Goal: Transaction & Acquisition: Purchase product/service

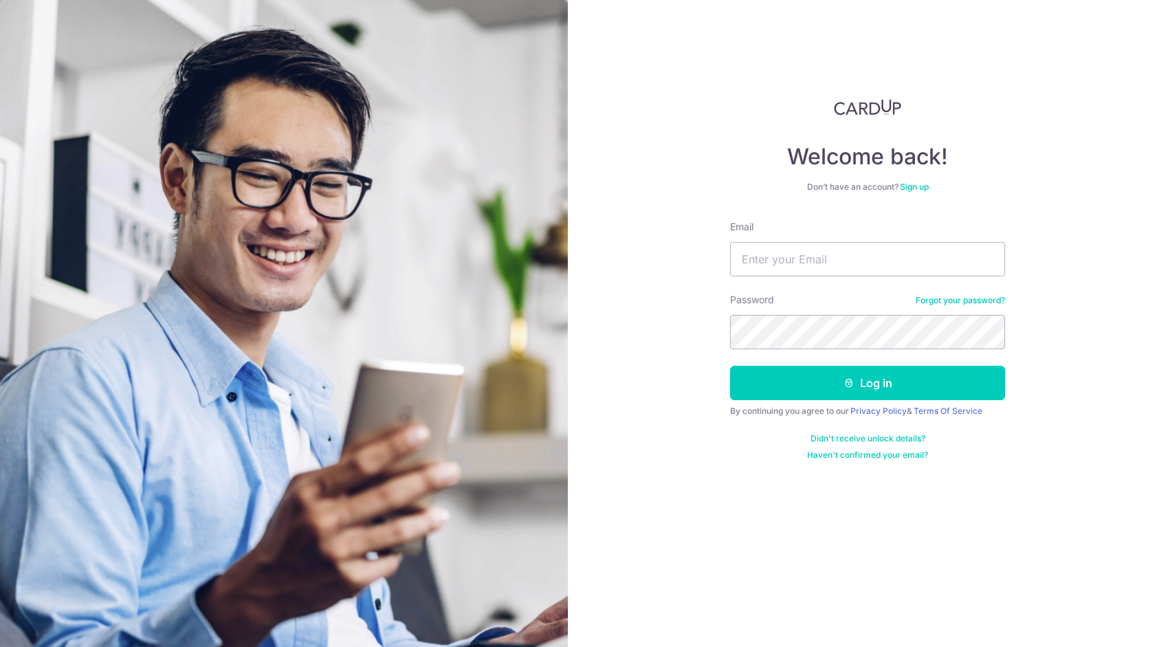
click at [832, 251] on input "Email" at bounding box center [867, 259] width 275 height 34
type input "swz92fun@hotmail.com"
click at [730, 366] on button "Log in" at bounding box center [867, 383] width 275 height 34
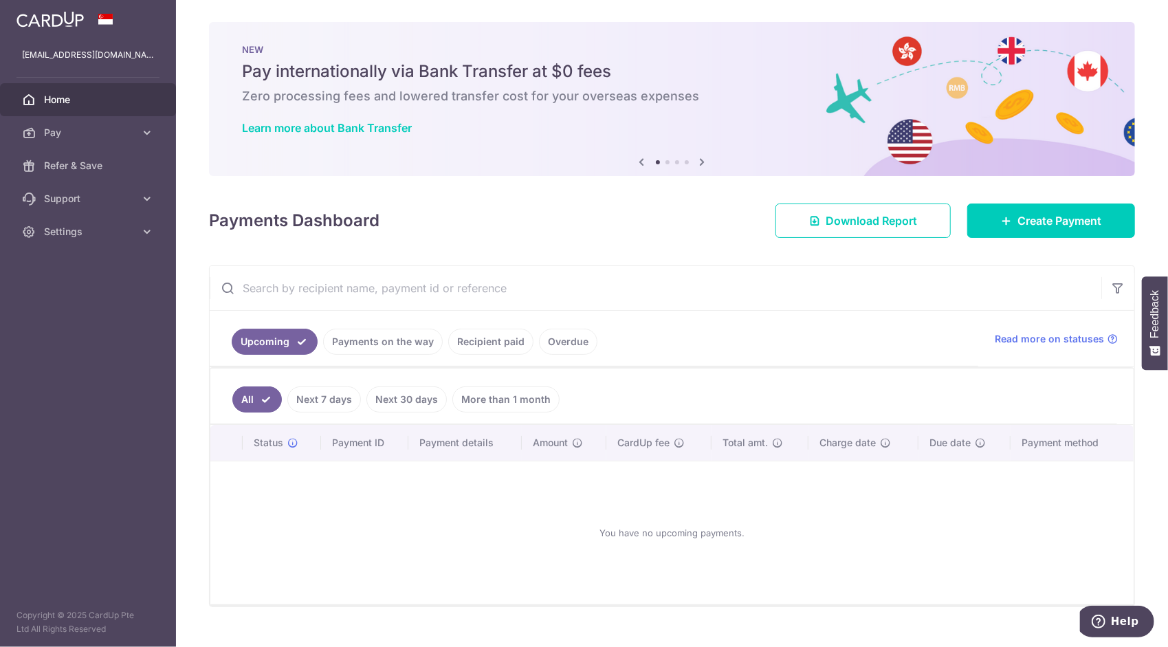
click at [494, 344] on link "Recipient paid" at bounding box center [490, 342] width 85 height 26
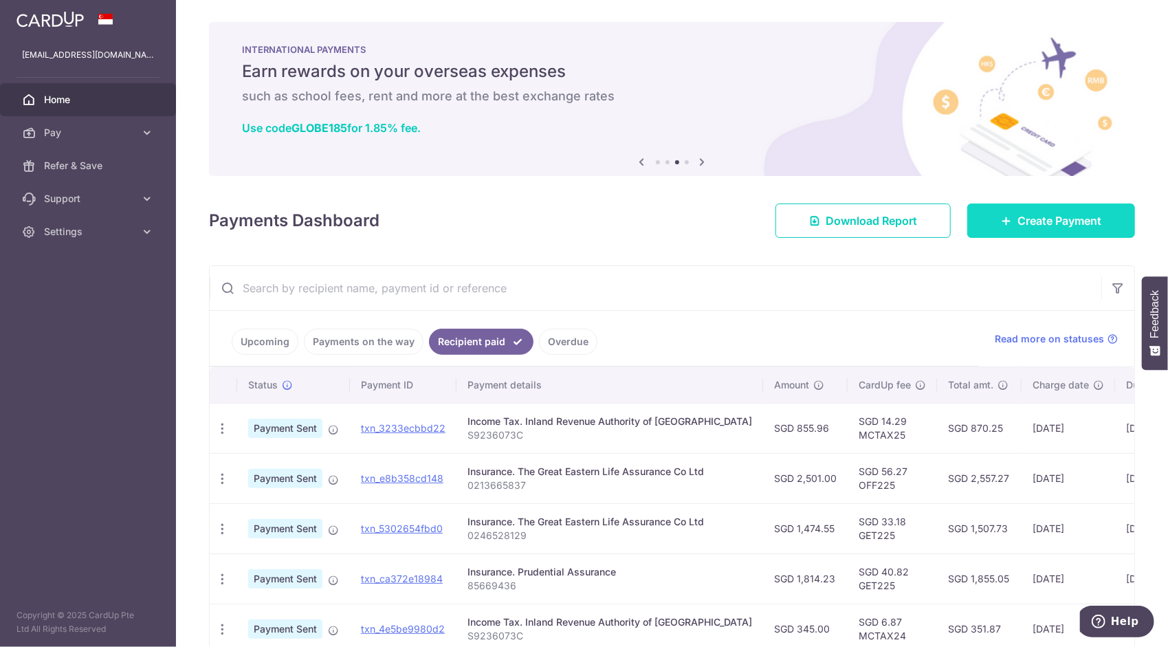
click at [1088, 226] on span "Create Payment" at bounding box center [1060, 220] width 84 height 17
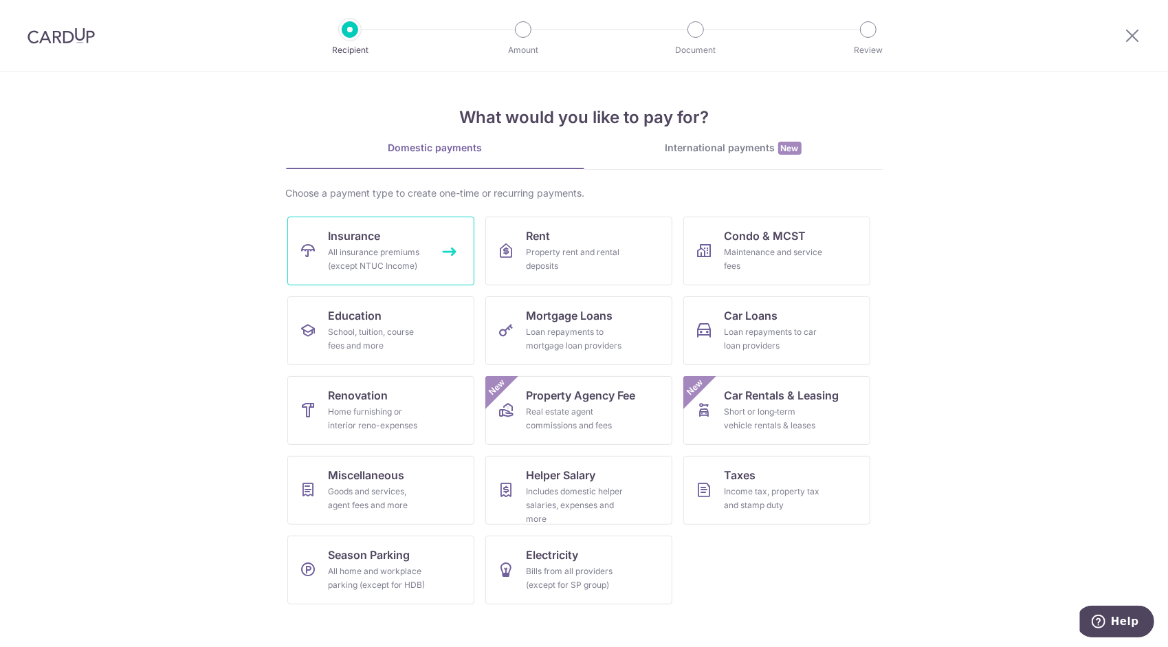
click at [413, 257] on div "All insurance premiums (except NTUC Income)" at bounding box center [378, 259] width 99 height 28
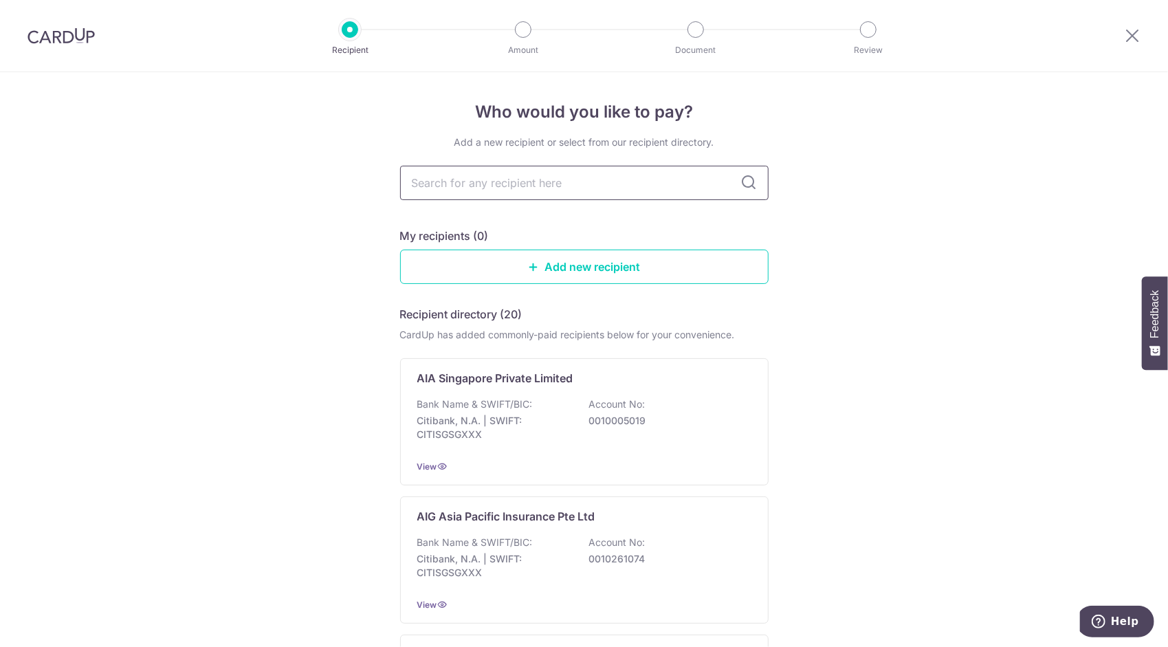
click at [656, 182] on input "text" at bounding box center [584, 183] width 369 height 34
type input "gre"
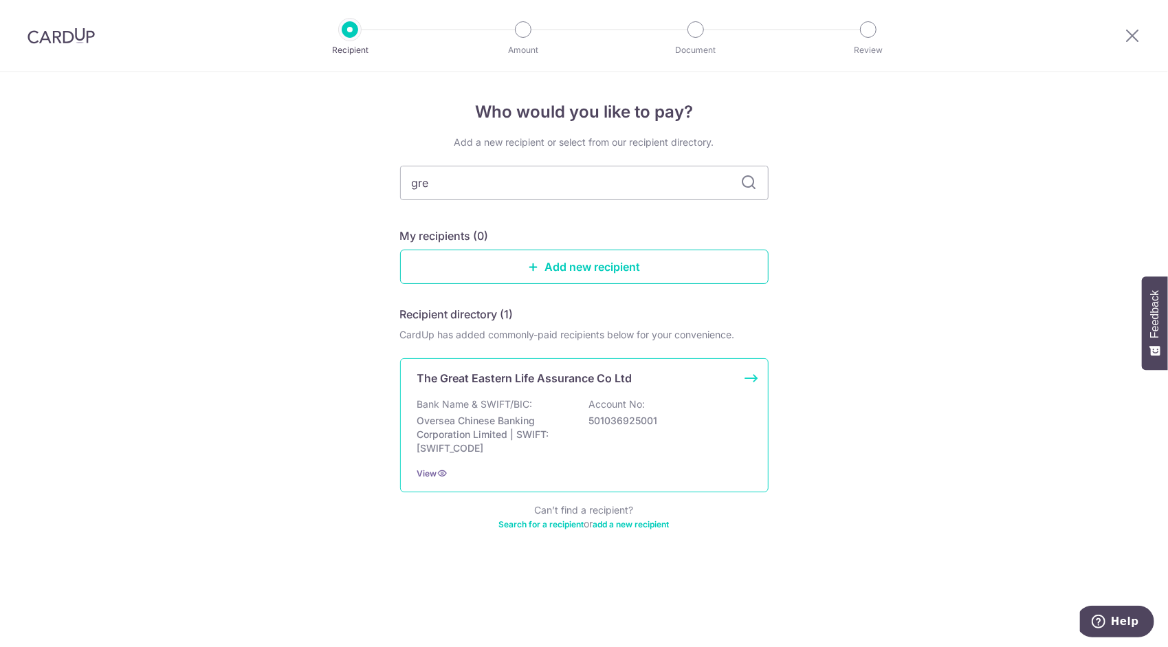
click at [574, 391] on div "The Great Eastern Life Assurance Co Ltd Bank Name & SWIFT/BIC: Oversea Chinese …" at bounding box center [584, 425] width 369 height 134
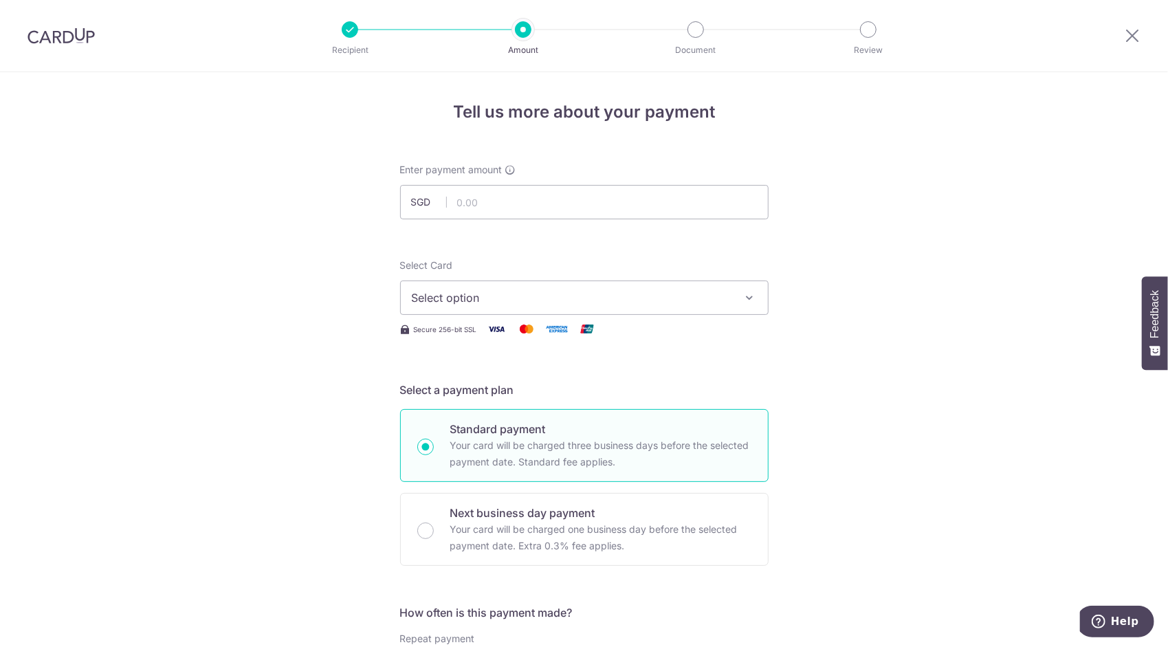
click at [556, 305] on span "Select option" at bounding box center [572, 298] width 320 height 17
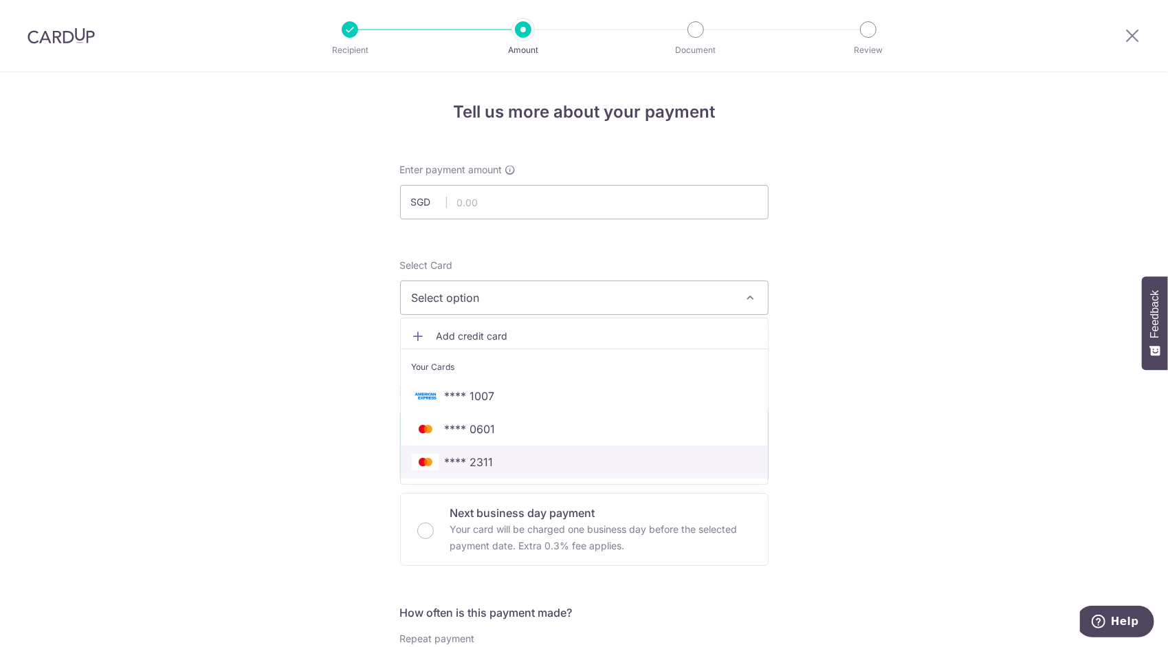
click at [499, 457] on span "**** 2311" at bounding box center [584, 462] width 345 height 17
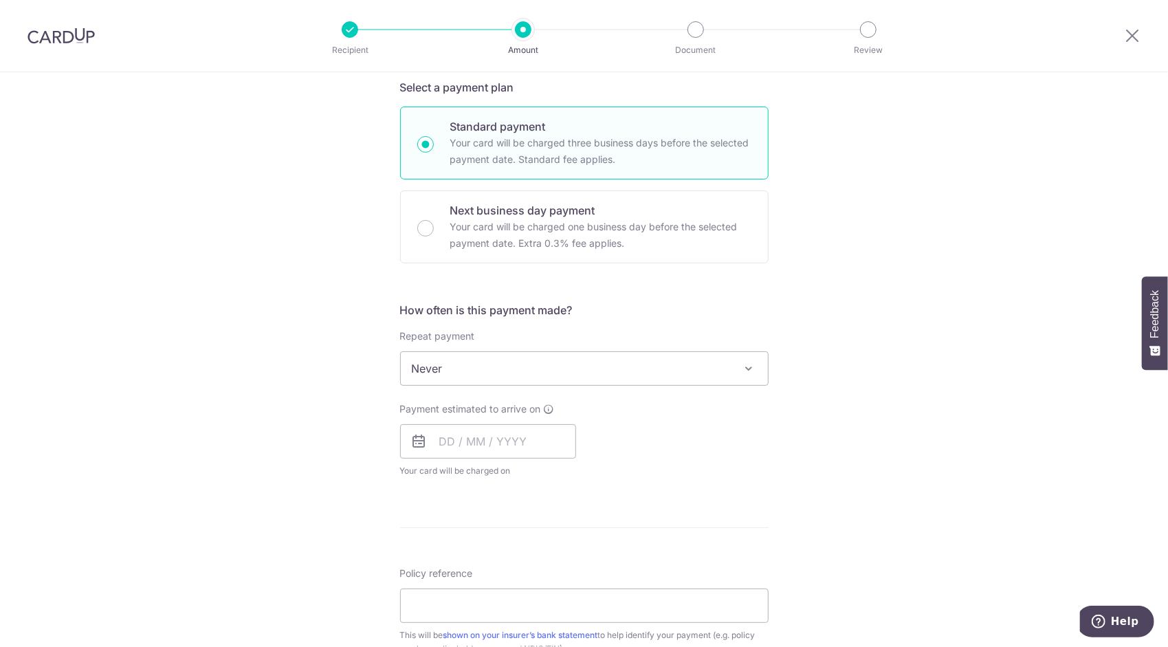
scroll to position [344, 0]
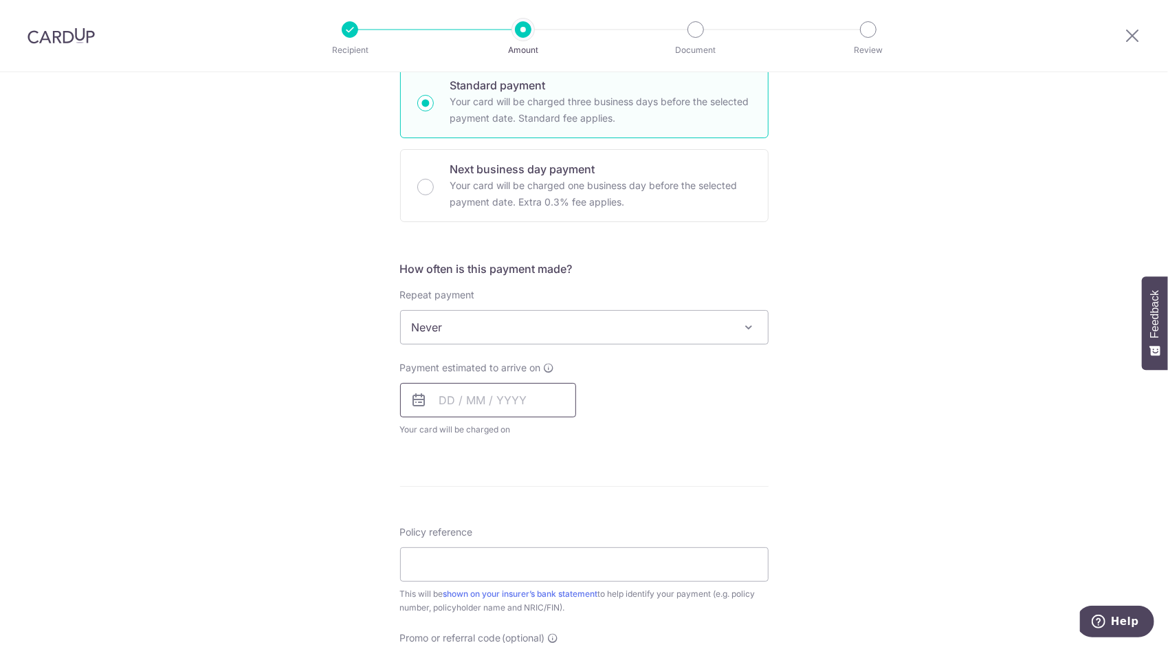
click at [514, 401] on input "text" at bounding box center [488, 400] width 176 height 34
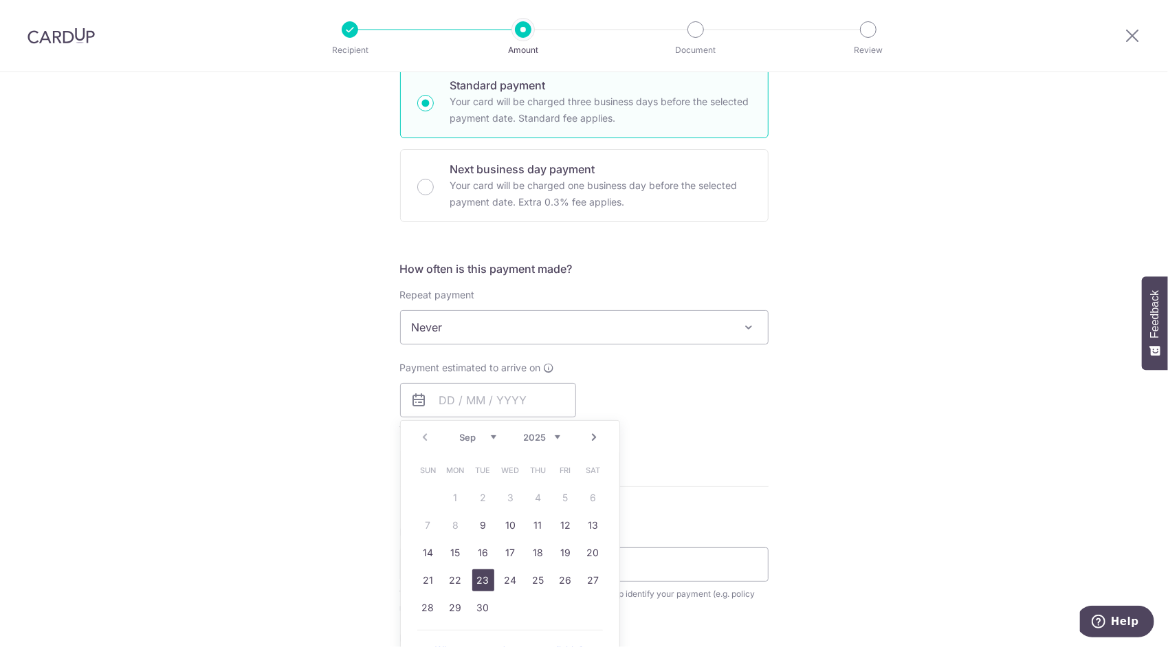
click at [476, 572] on link "23" at bounding box center [483, 580] width 22 height 22
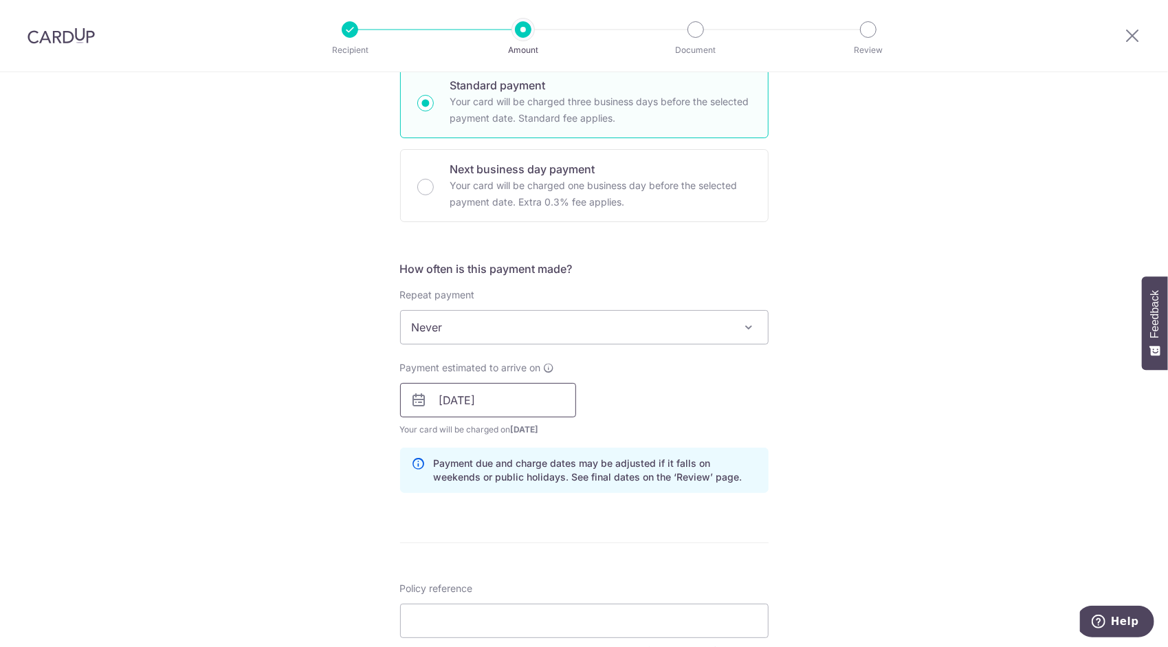
click at [523, 403] on input "[DATE]" at bounding box center [488, 400] width 176 height 34
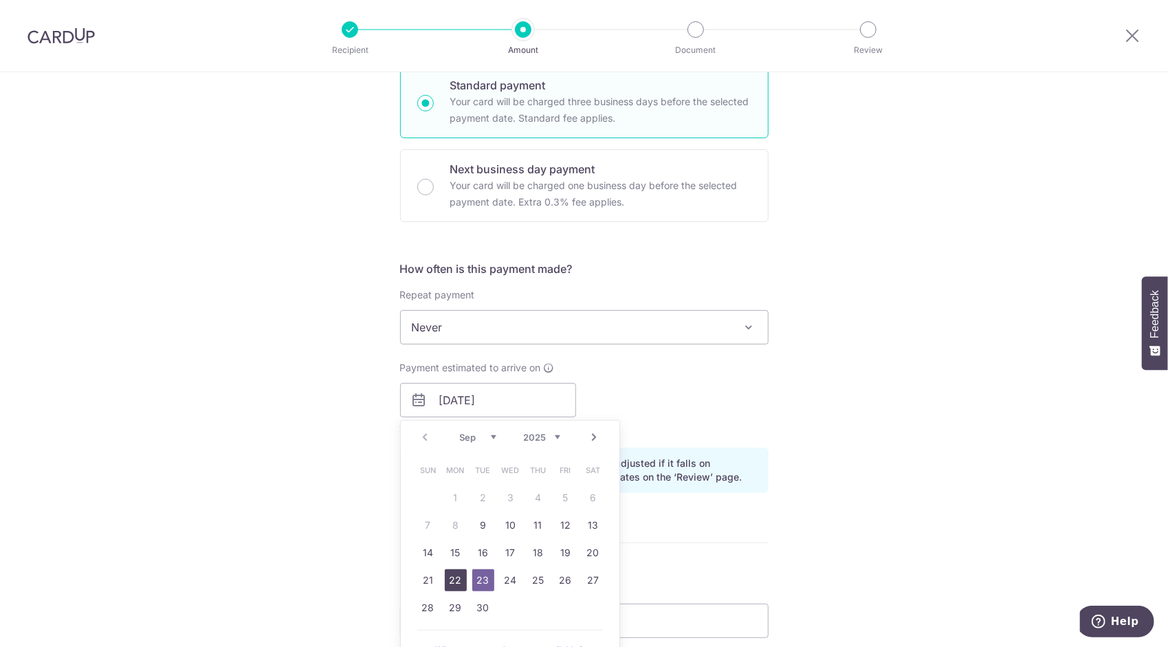
click at [446, 576] on link "22" at bounding box center [456, 580] width 22 height 22
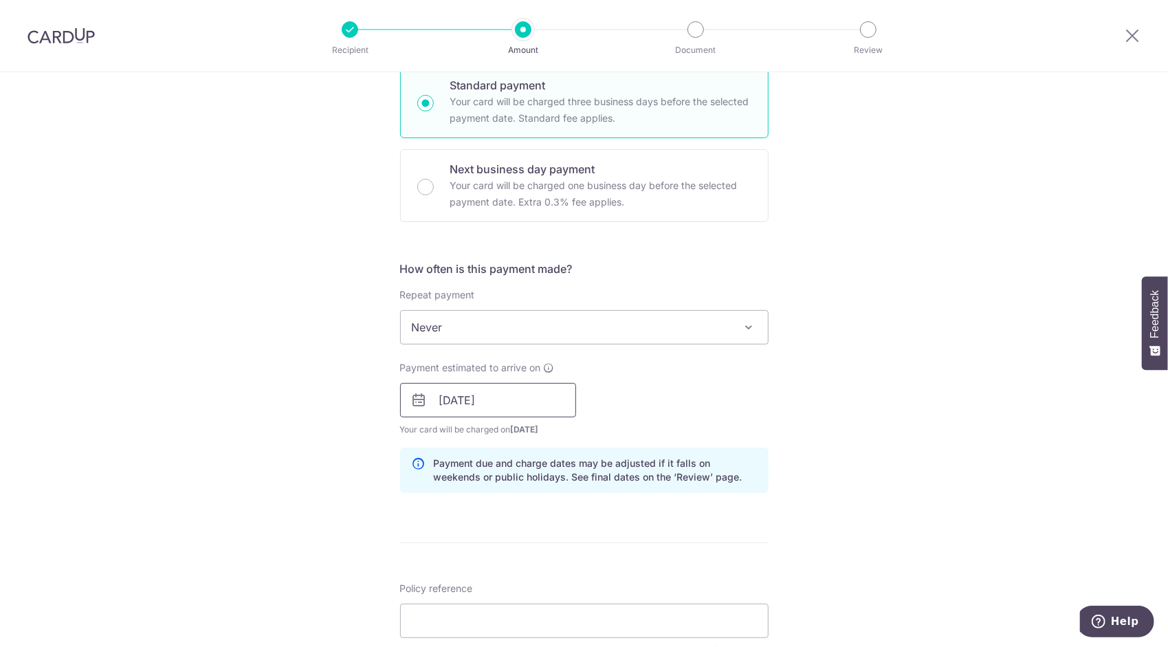
click at [506, 395] on input "[DATE]" at bounding box center [488, 400] width 176 height 34
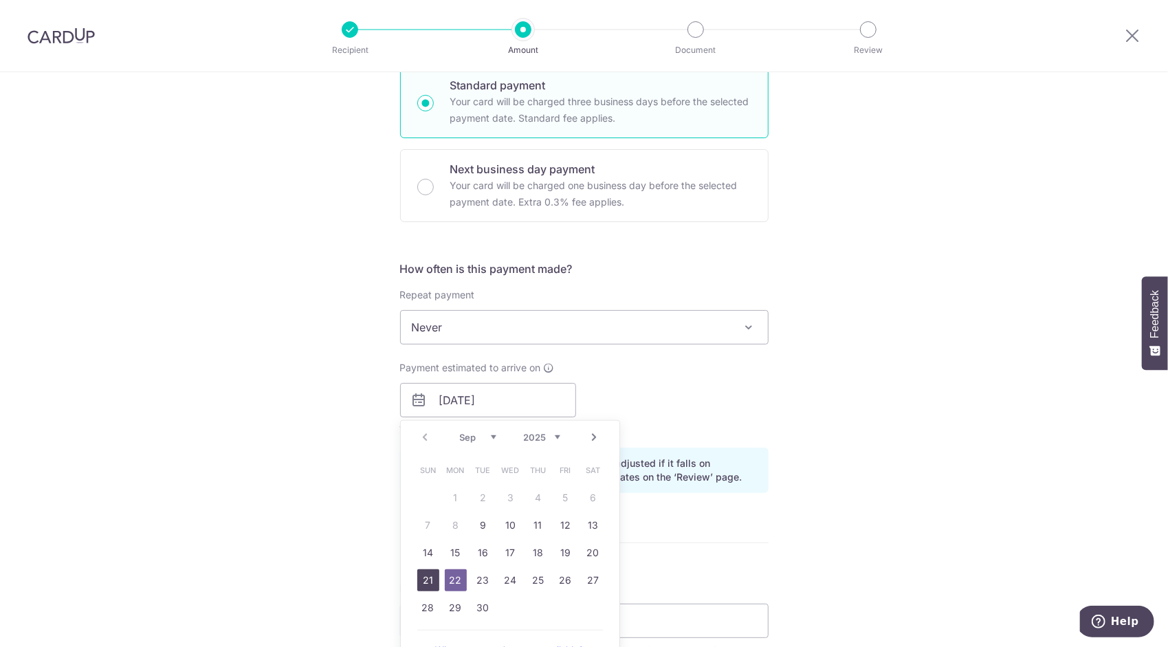
click at [428, 574] on link "21" at bounding box center [428, 580] width 22 height 22
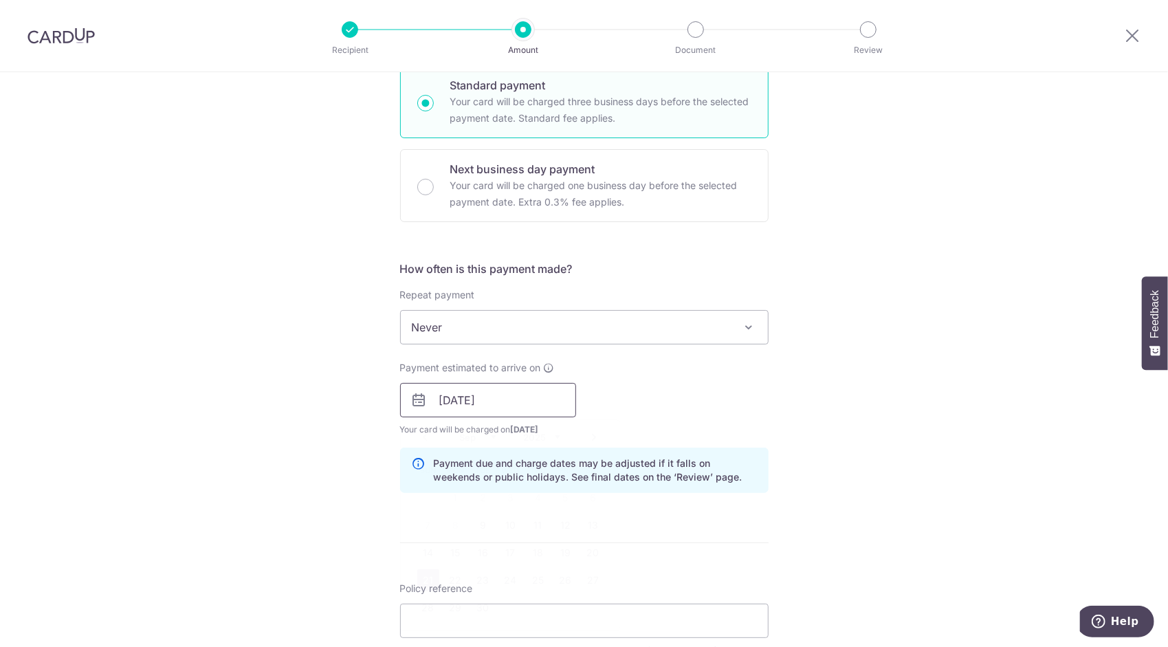
click at [499, 397] on input "[DATE]" at bounding box center [488, 400] width 176 height 34
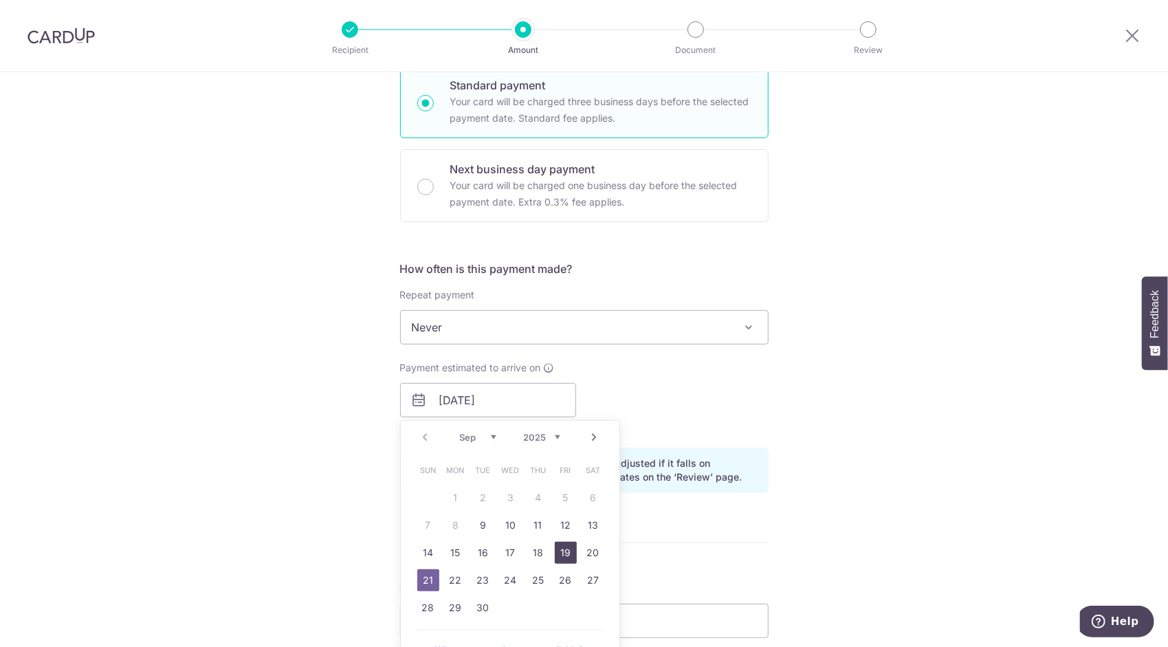
click at [569, 552] on link "19" at bounding box center [566, 553] width 22 height 22
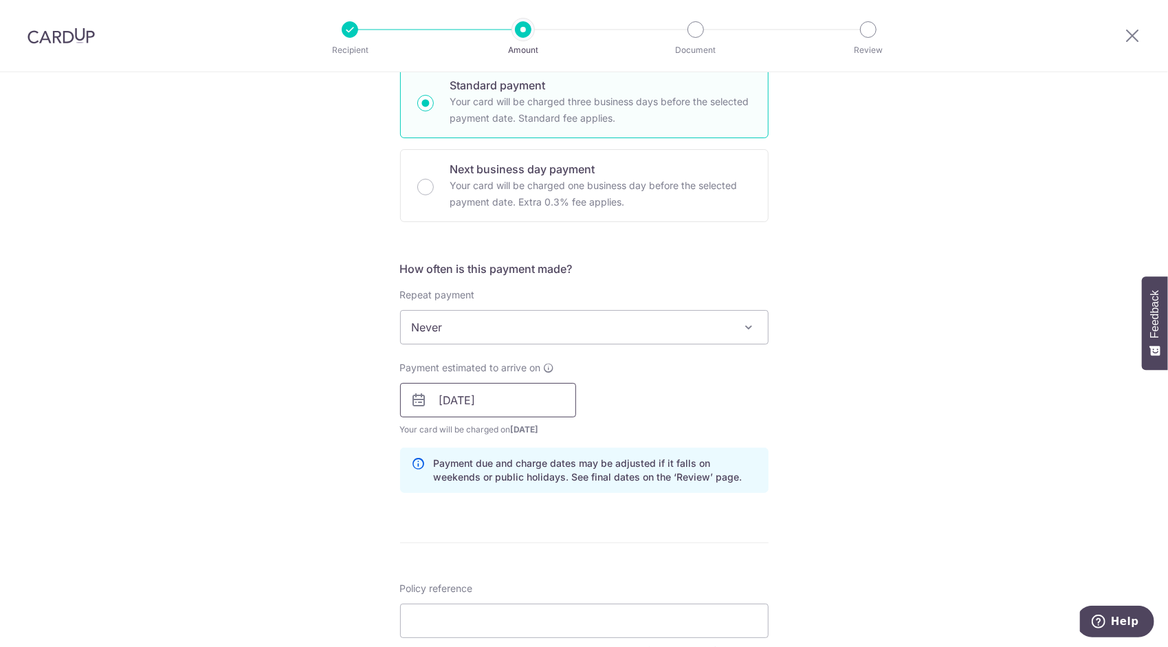
click at [451, 385] on input "[DATE]" at bounding box center [488, 400] width 176 height 34
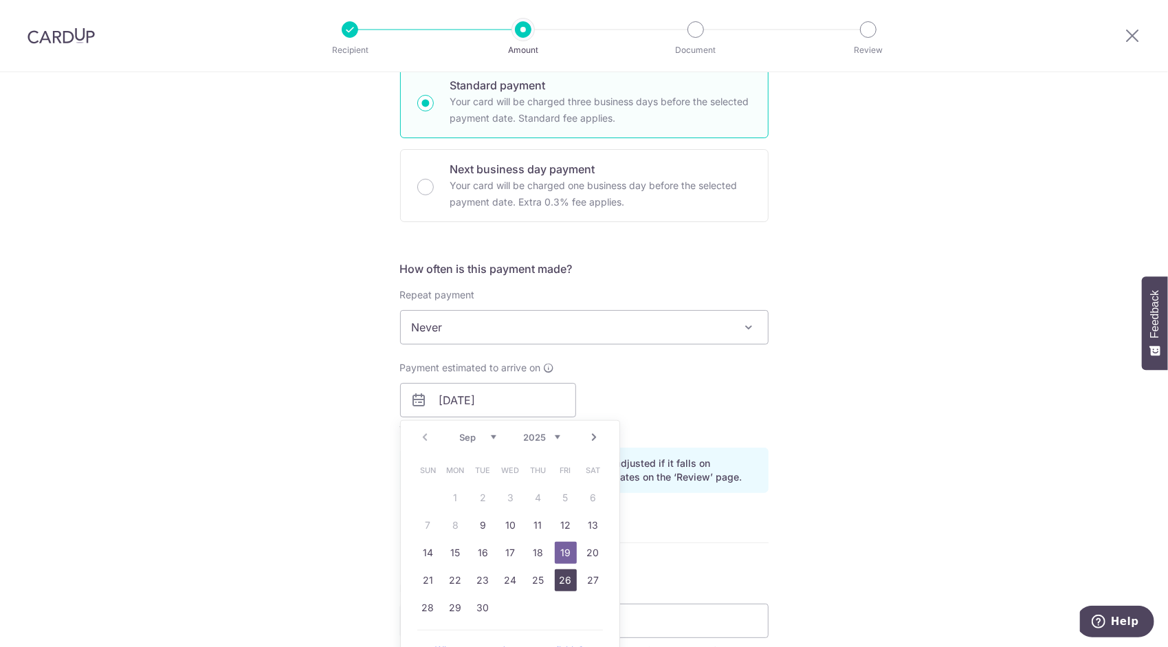
click at [555, 575] on link "26" at bounding box center [566, 580] width 22 height 22
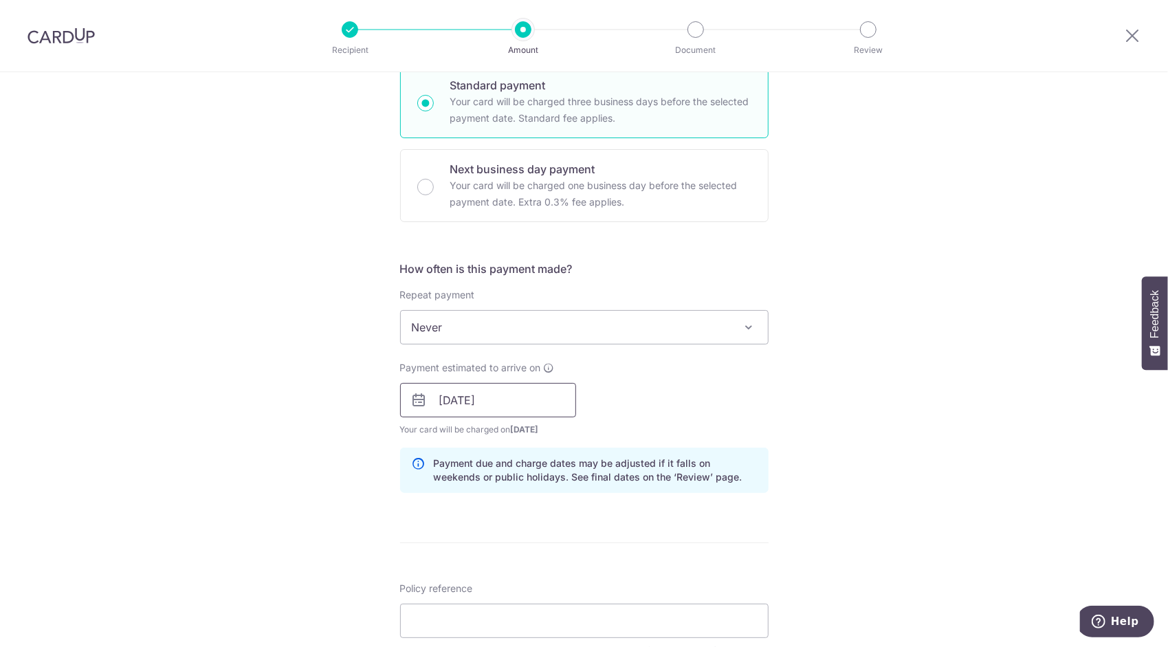
click at [499, 388] on input "[DATE]" at bounding box center [488, 400] width 176 height 34
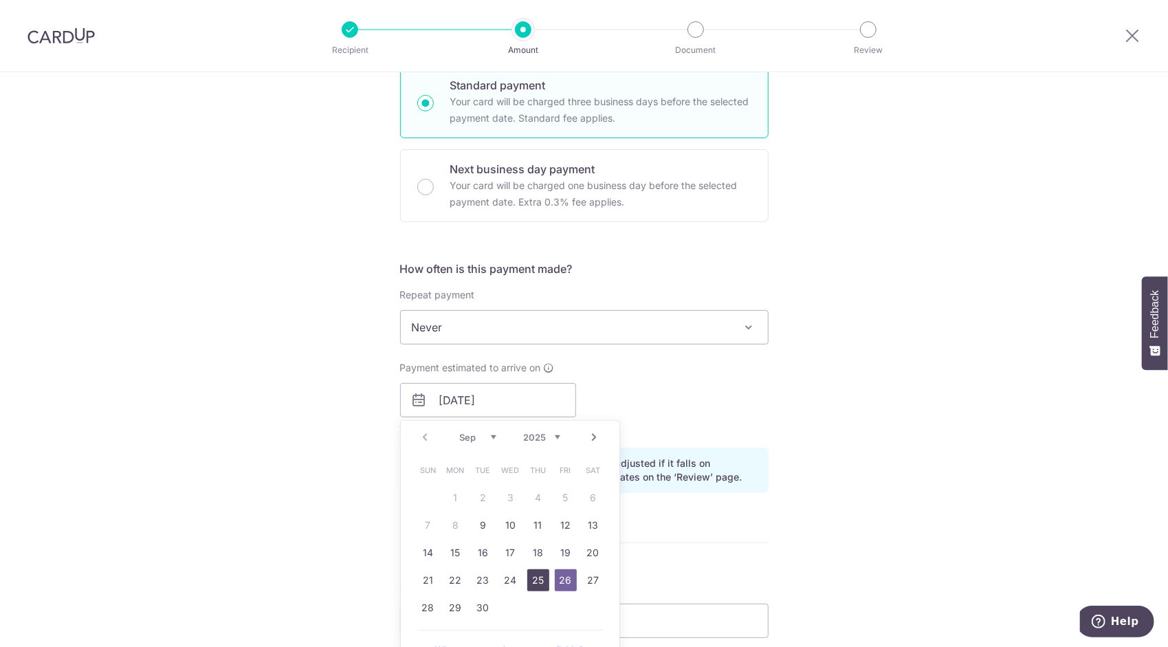
click at [536, 582] on link "25" at bounding box center [538, 580] width 22 height 22
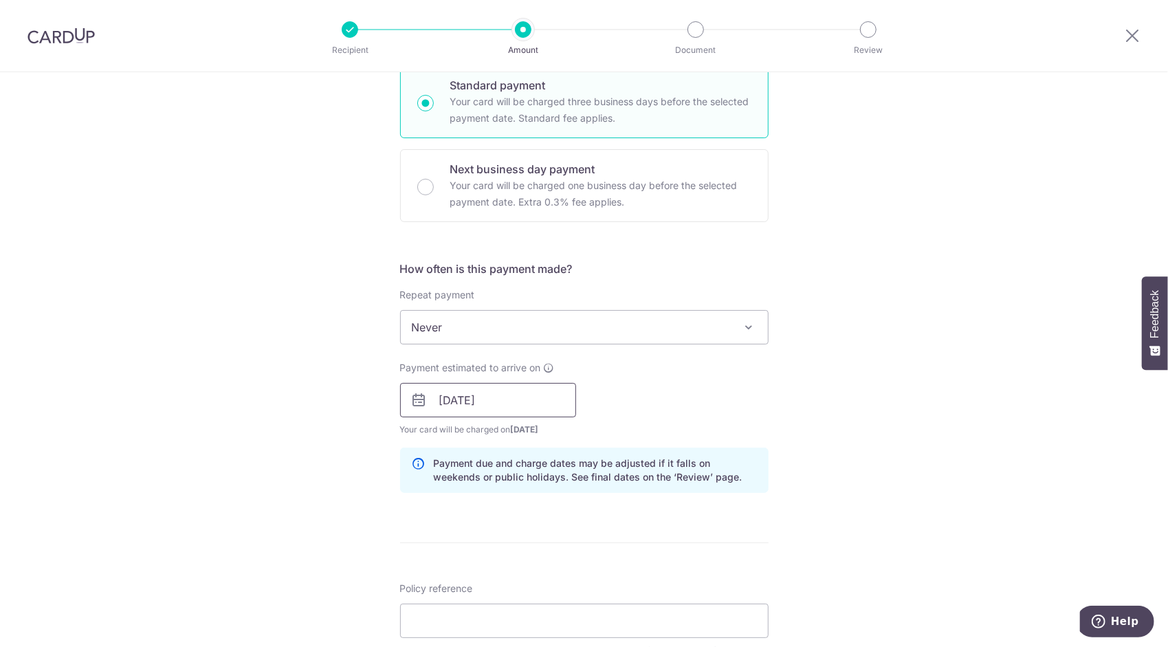
click at [514, 396] on input "[DATE]" at bounding box center [488, 400] width 176 height 34
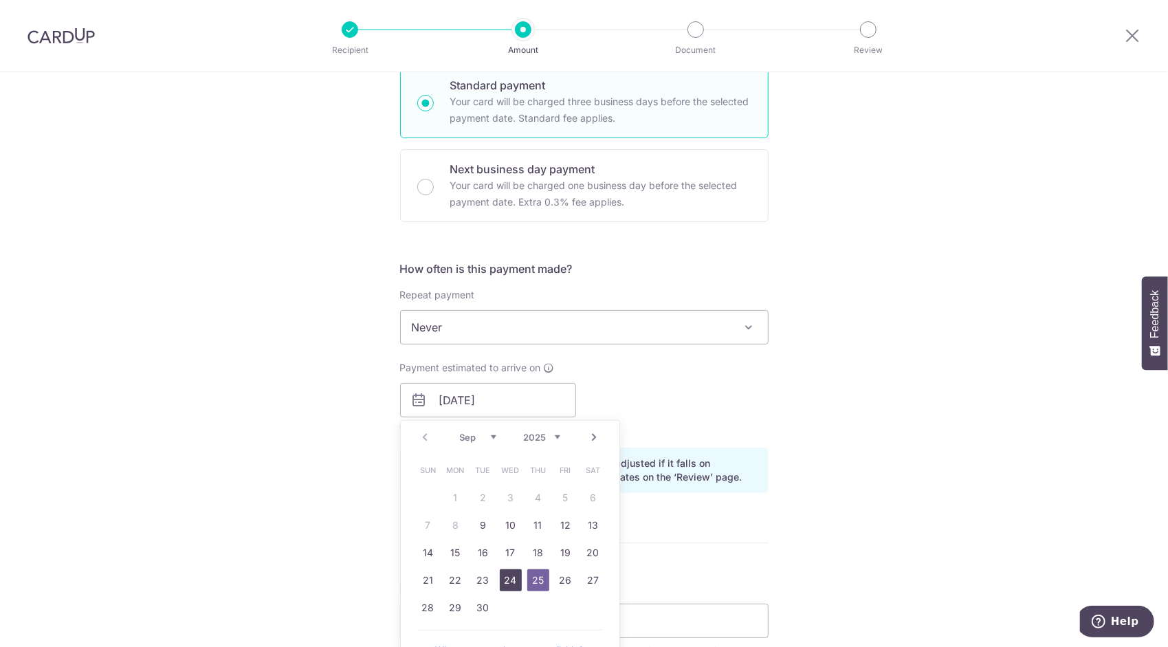
click at [505, 577] on link "24" at bounding box center [511, 580] width 22 height 22
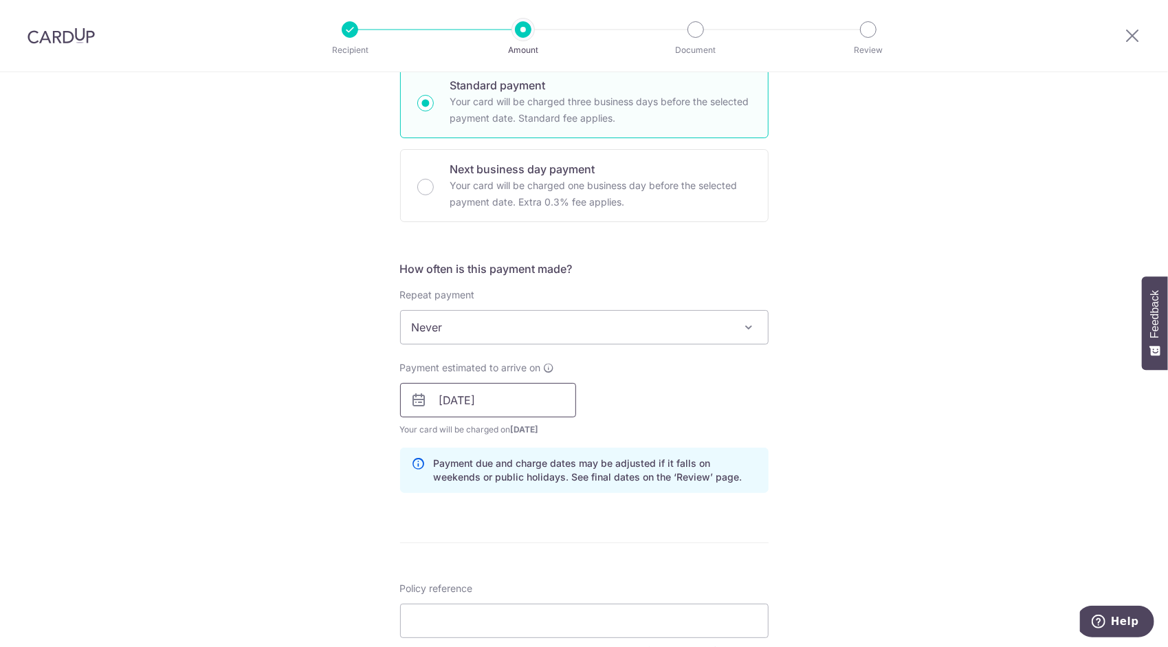
click at [505, 397] on input "[DATE]" at bounding box center [488, 400] width 176 height 34
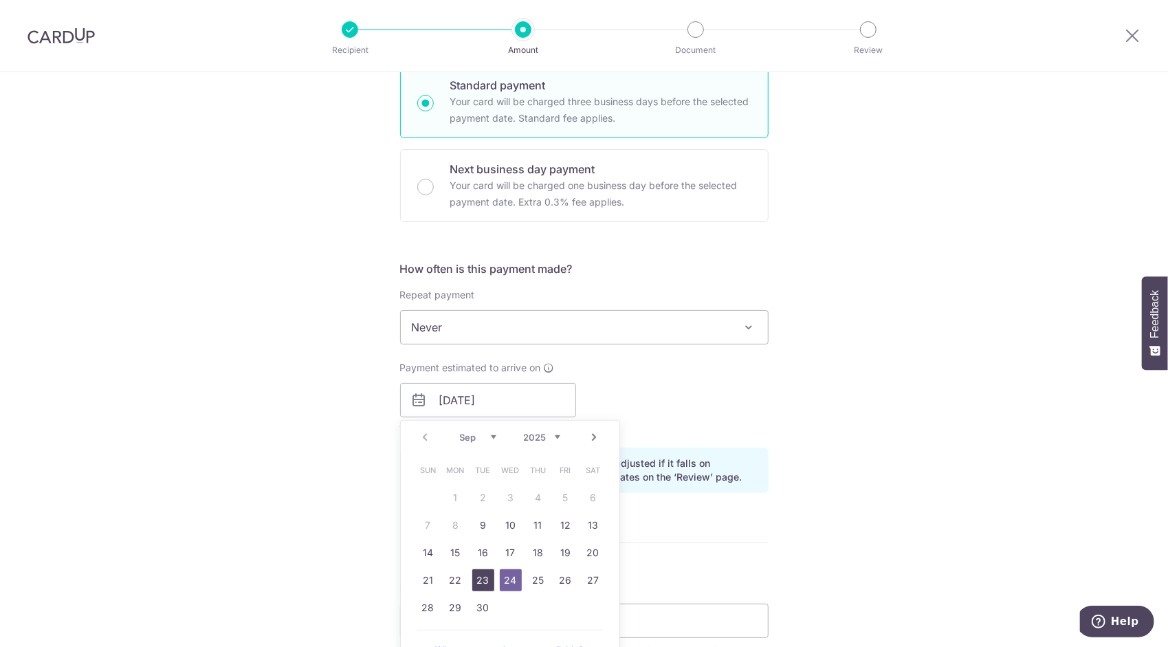
click at [487, 578] on link "23" at bounding box center [483, 580] width 22 height 22
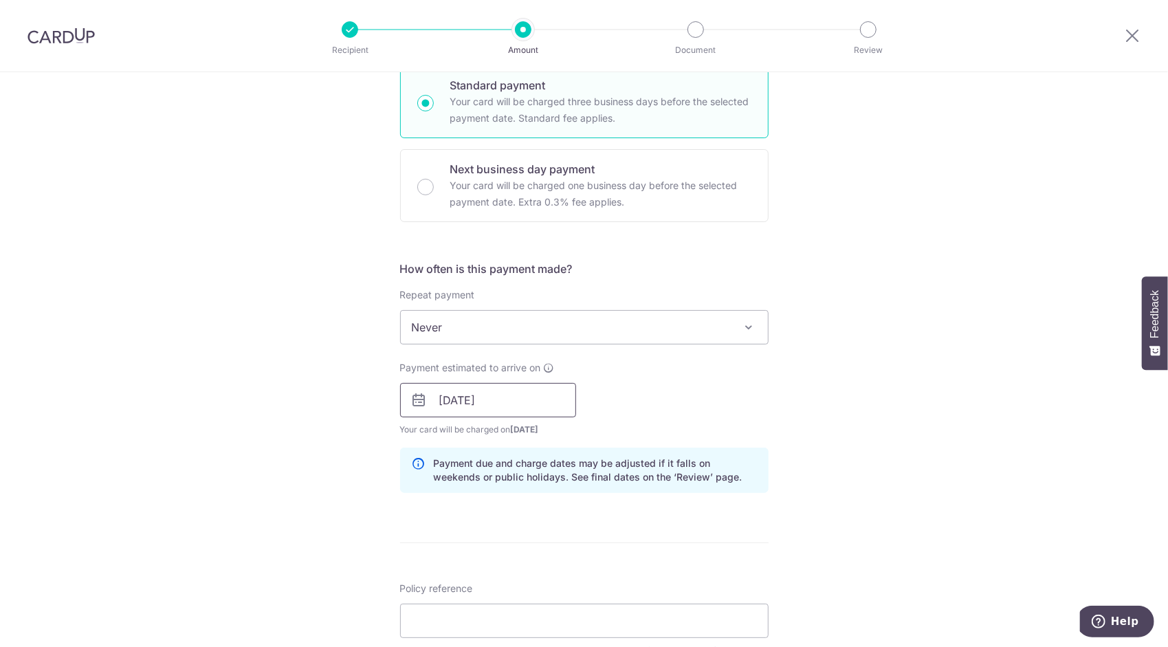
click at [523, 389] on input "[DATE]" at bounding box center [488, 400] width 176 height 34
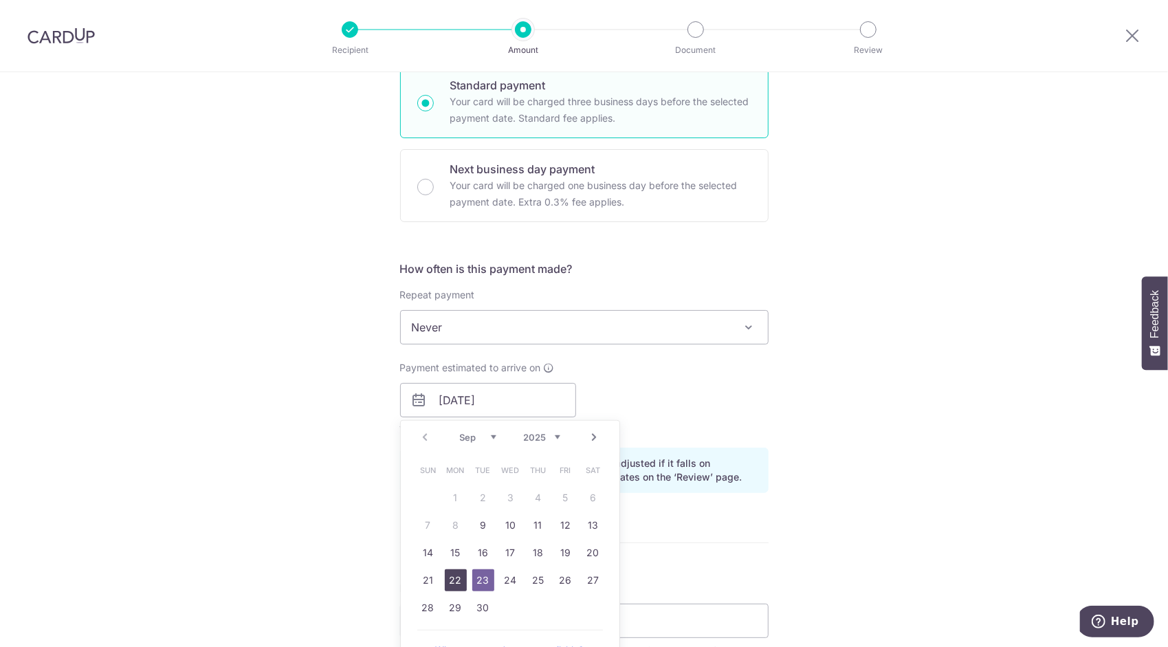
click at [461, 572] on link "22" at bounding box center [456, 580] width 22 height 22
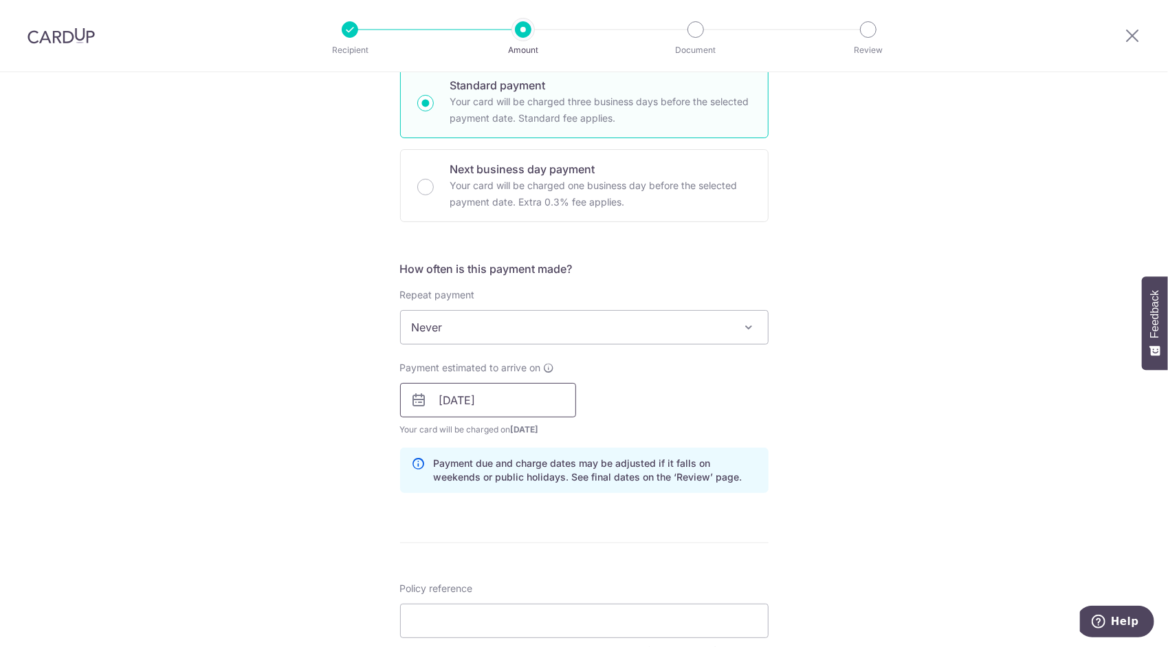
click at [519, 396] on input "[DATE]" at bounding box center [488, 400] width 176 height 34
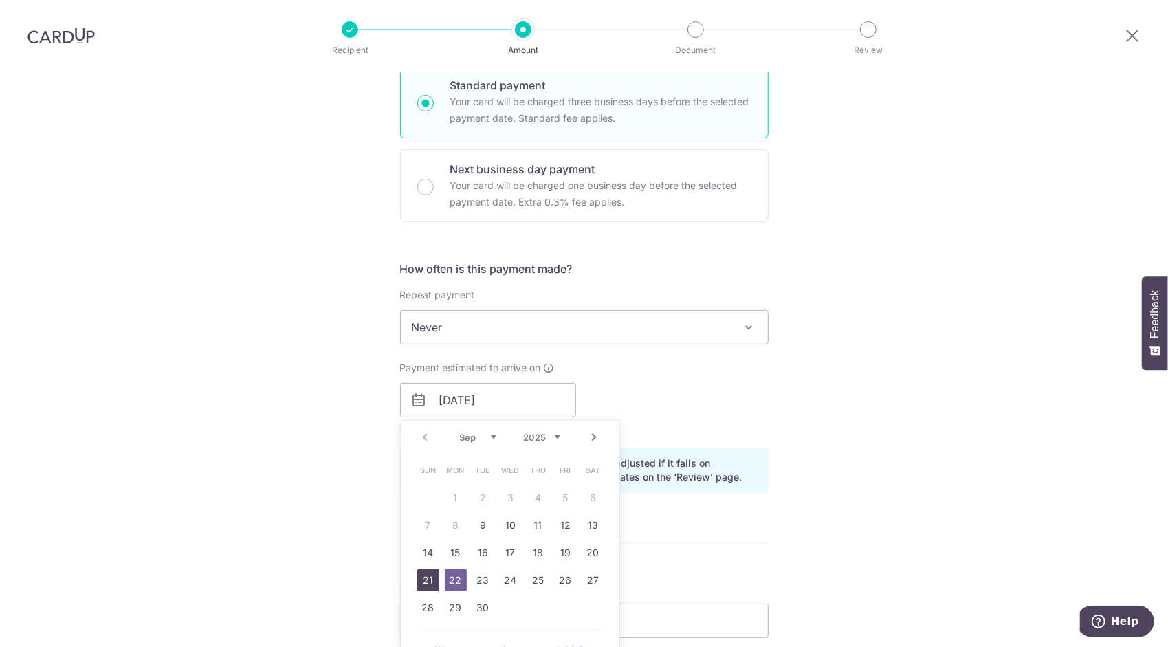
click at [428, 576] on link "21" at bounding box center [428, 580] width 22 height 22
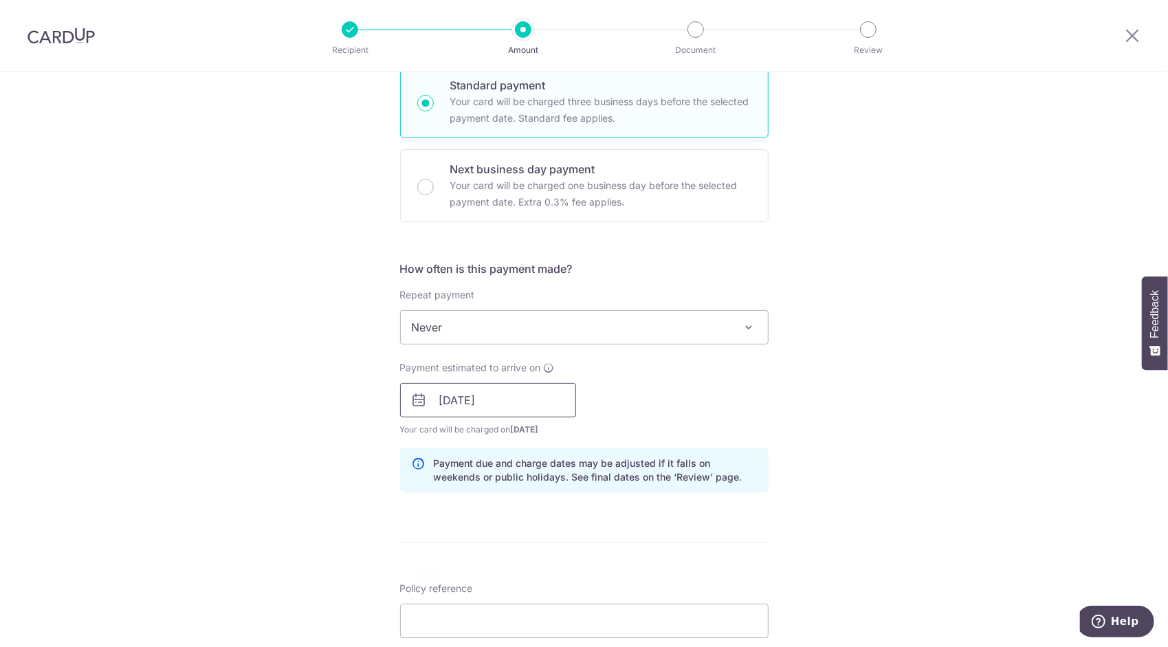
click at [516, 383] on input "[DATE]" at bounding box center [488, 400] width 176 height 34
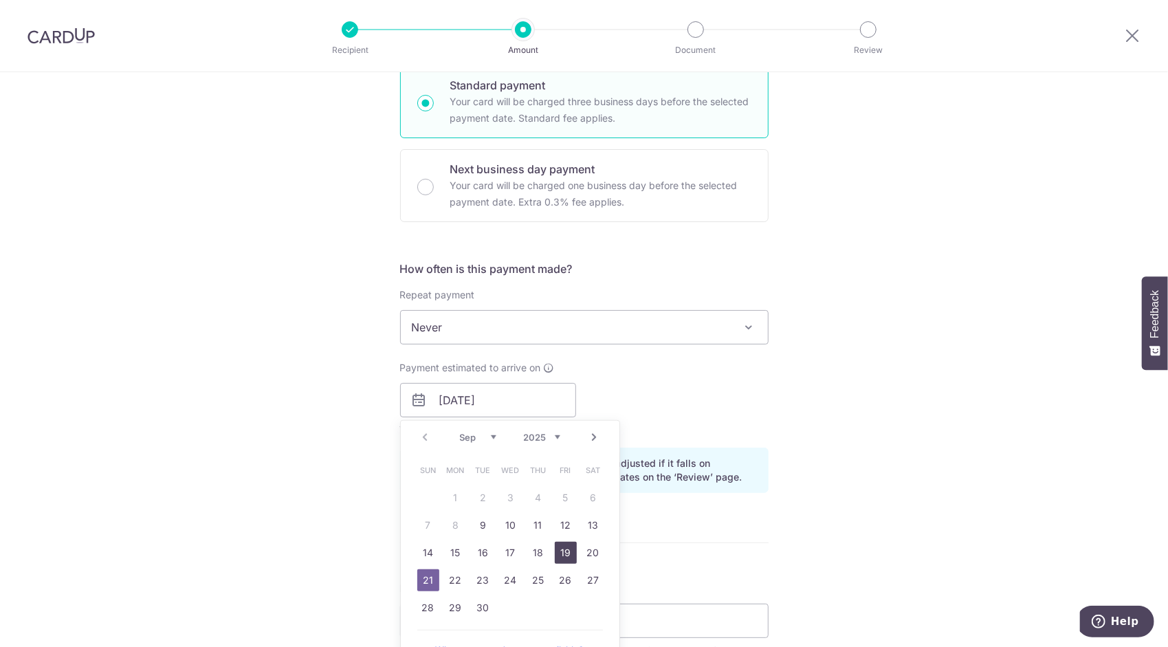
click at [560, 553] on link "19" at bounding box center [566, 553] width 22 height 22
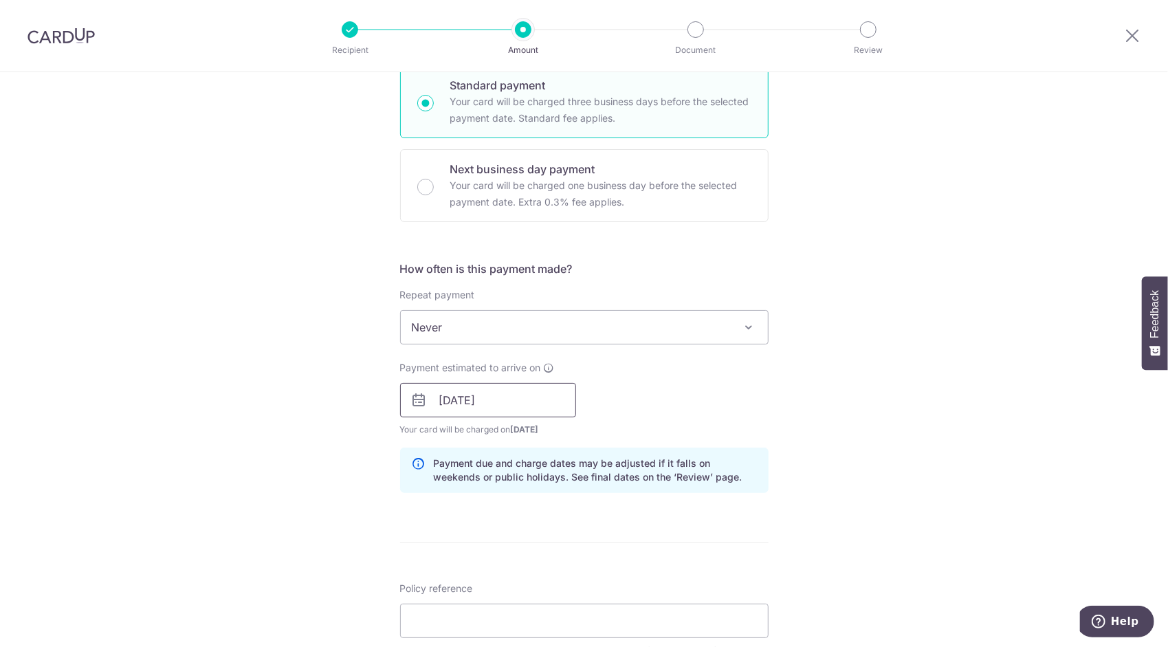
click at [512, 389] on input "[DATE]" at bounding box center [488, 400] width 176 height 34
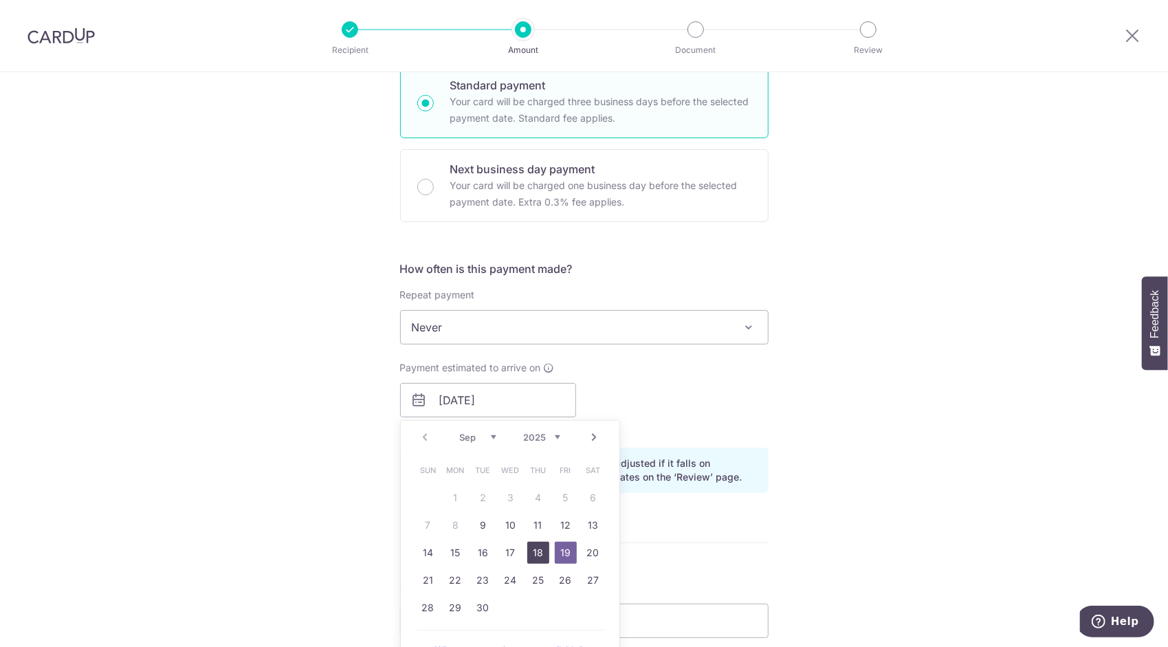
click at [535, 551] on link "18" at bounding box center [538, 553] width 22 height 22
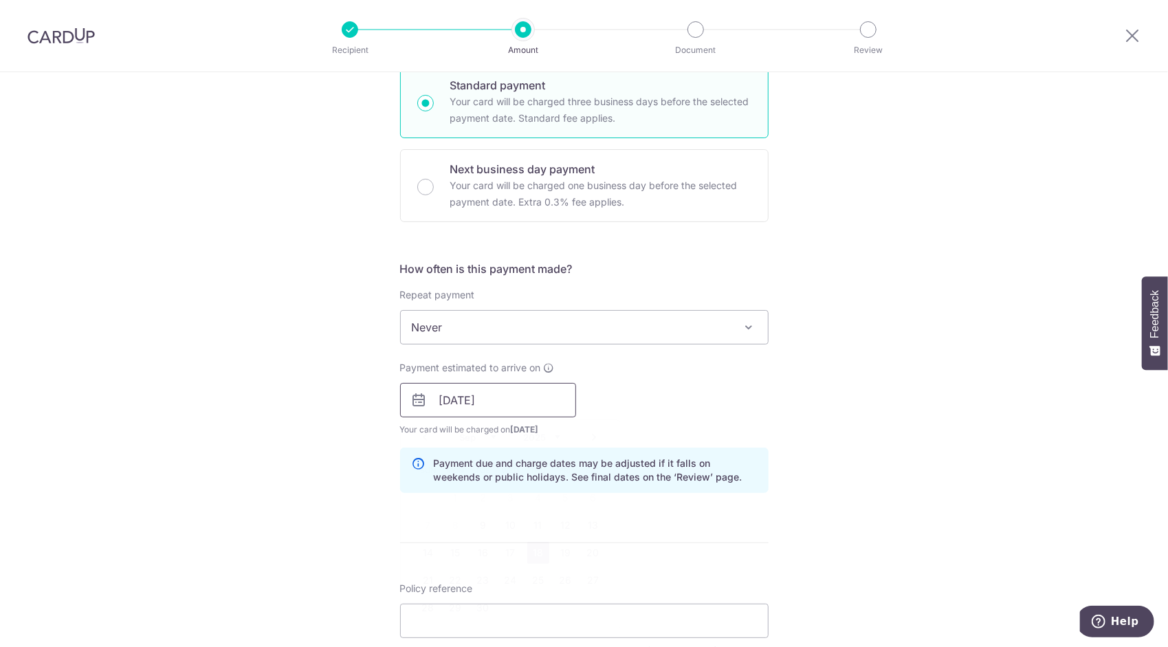
click at [501, 386] on input "[DATE]" at bounding box center [488, 400] width 176 height 34
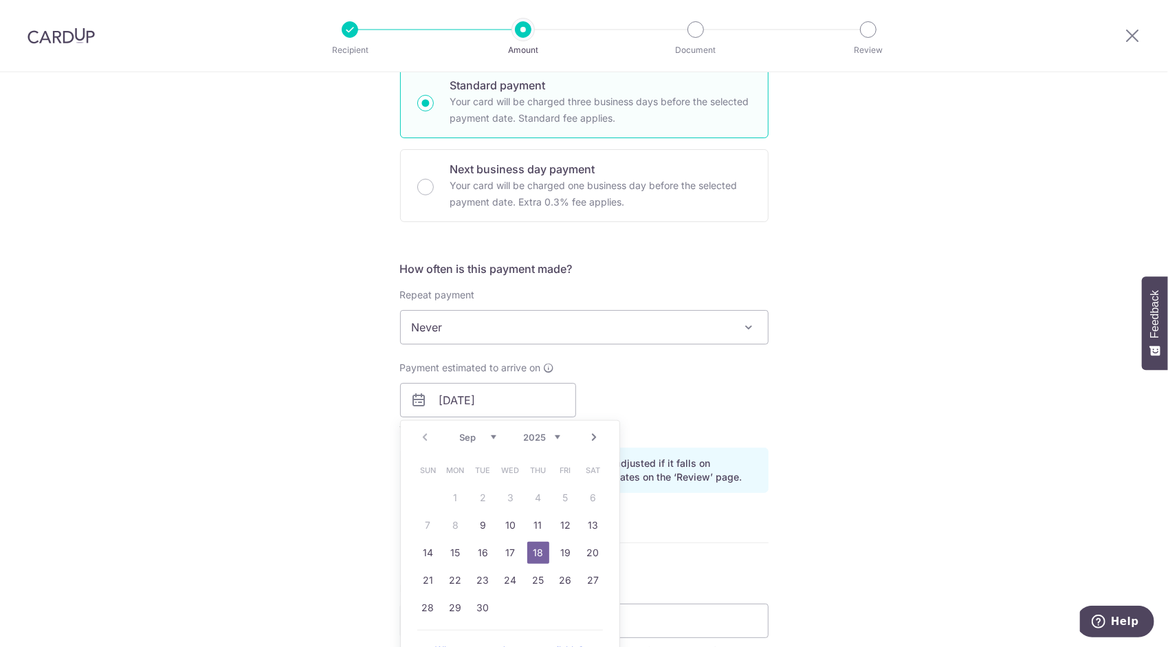
click at [503, 539] on td "17" at bounding box center [511, 553] width 28 height 28
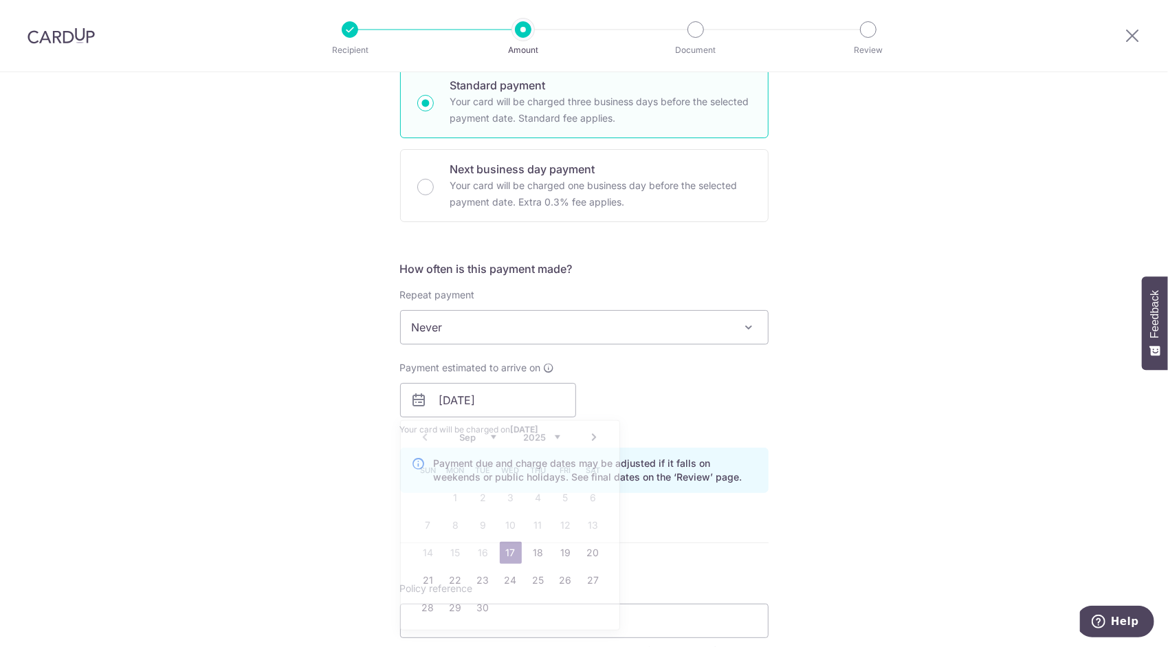
drag, startPoint x: 503, startPoint y: 539, endPoint x: 507, endPoint y: 546, distance: 7.7
click at [507, 546] on link "17" at bounding box center [511, 553] width 22 height 22
click at [502, 402] on input "[DATE]" at bounding box center [488, 400] width 176 height 34
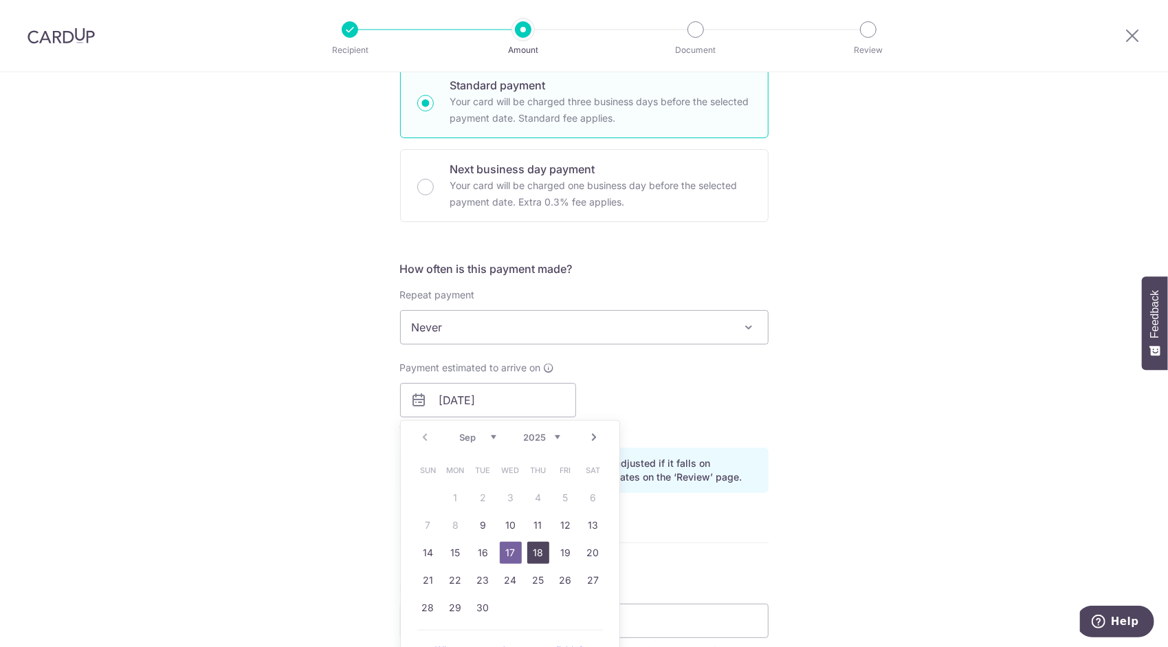
click at [530, 552] on link "18" at bounding box center [538, 553] width 22 height 22
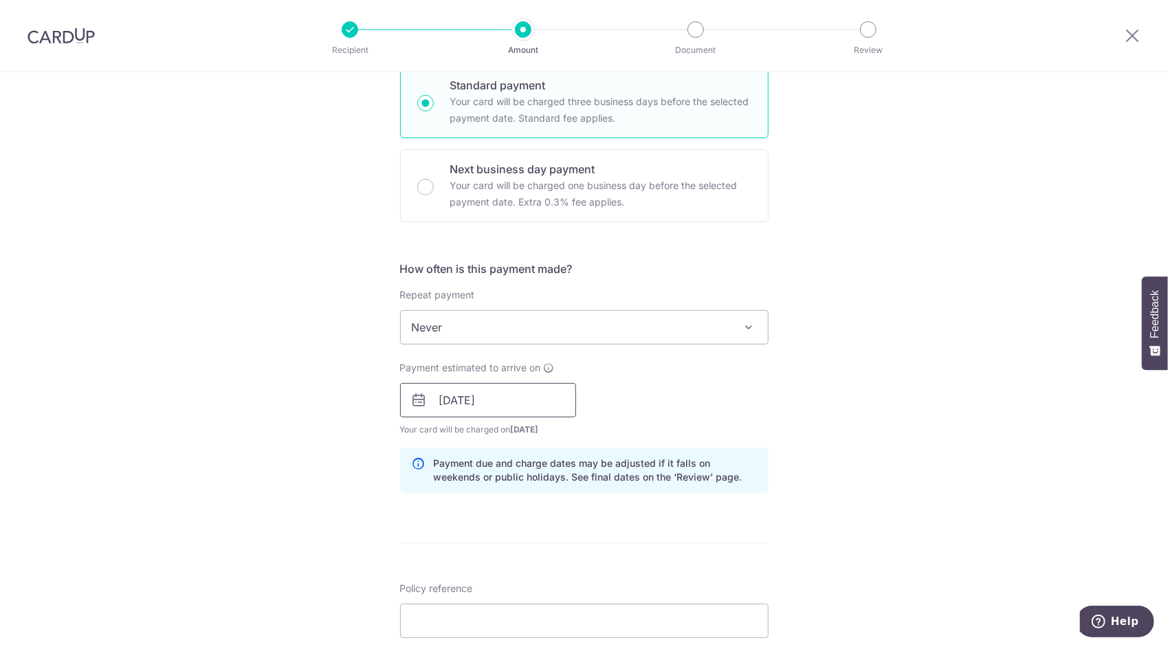
click at [527, 400] on input "[DATE]" at bounding box center [488, 400] width 176 height 34
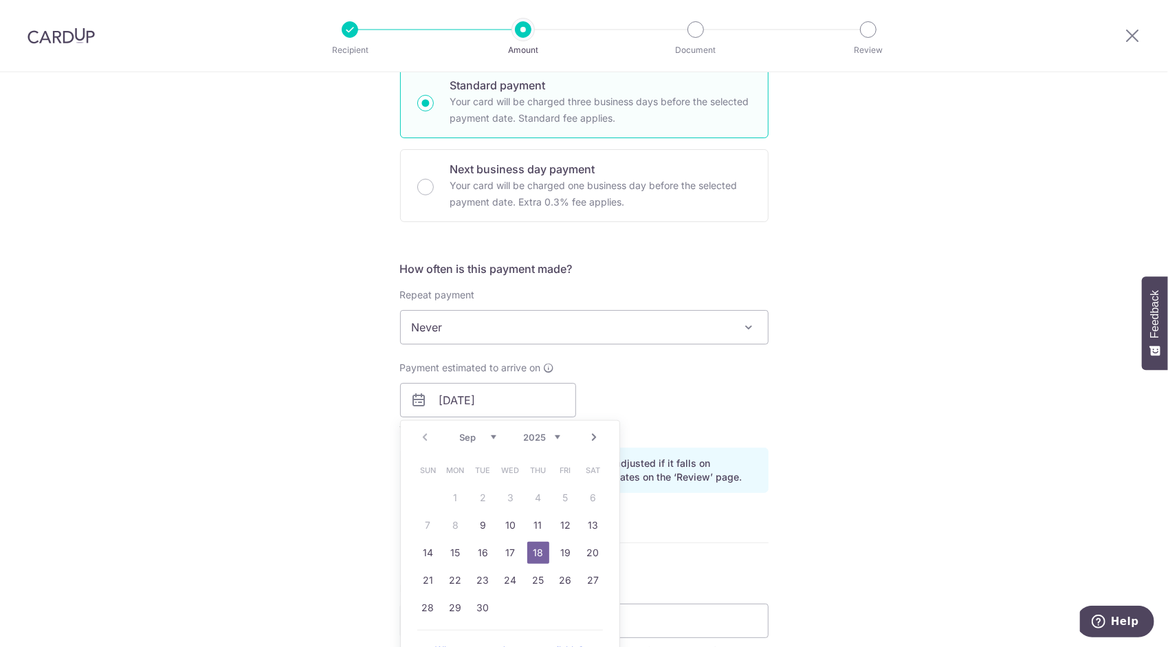
click at [693, 543] on form "Enter payment amount SGD Select Card **** 2311 Add credit card Your Cards **** …" at bounding box center [584, 391] width 369 height 1145
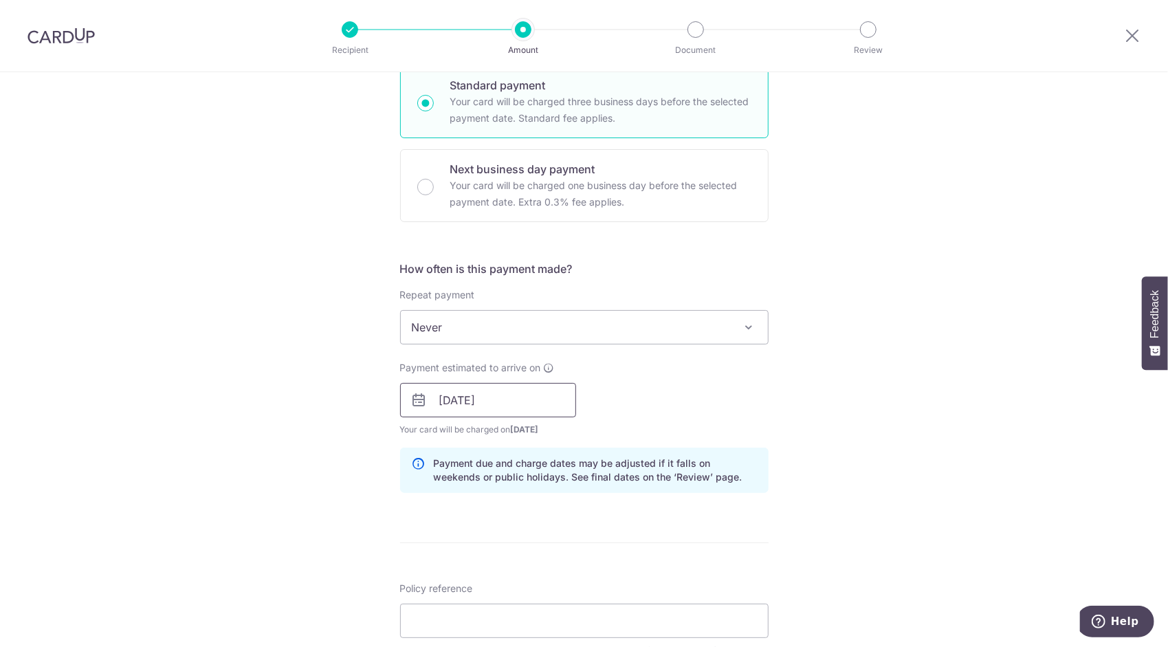
click at [529, 403] on input "[DATE]" at bounding box center [488, 400] width 176 height 34
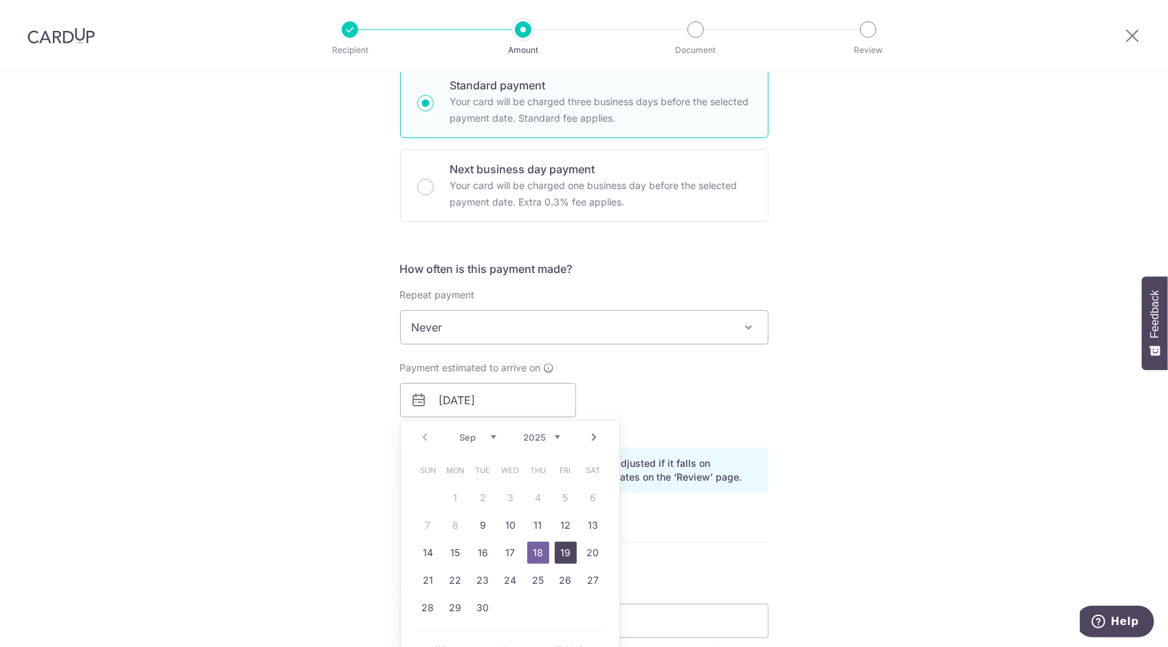
click at [560, 553] on link "19" at bounding box center [566, 553] width 22 height 22
type input "[DATE]"
